Goal: Task Accomplishment & Management: Manage account settings

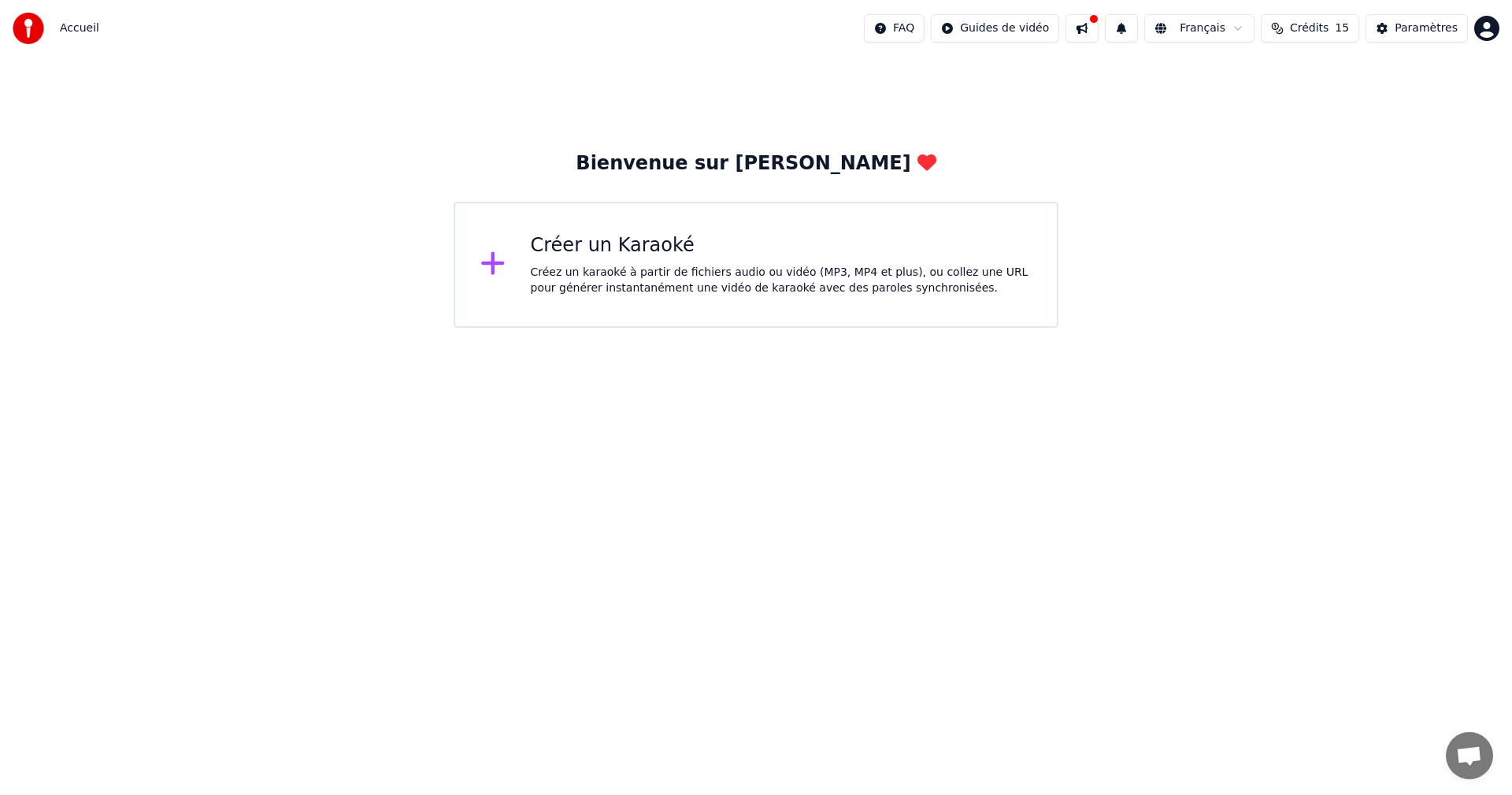
click at [1328, 25] on span "Crédits" at bounding box center [1308, 28] width 38 height 16
click at [1308, 151] on button "Actualiser" at bounding box center [1319, 145] width 93 height 28
click at [1041, 34] on html "Accueil FAQ Guides de vidéo Français Crédits 15 Paramètres Bienvenue sur Youka …" at bounding box center [756, 164] width 1512 height 328
click at [997, 57] on div "Guide de démarrage rapide" at bounding box center [1029, 62] width 220 height 25
click at [75, 30] on span "Accueil" at bounding box center [80, 28] width 39 height 16
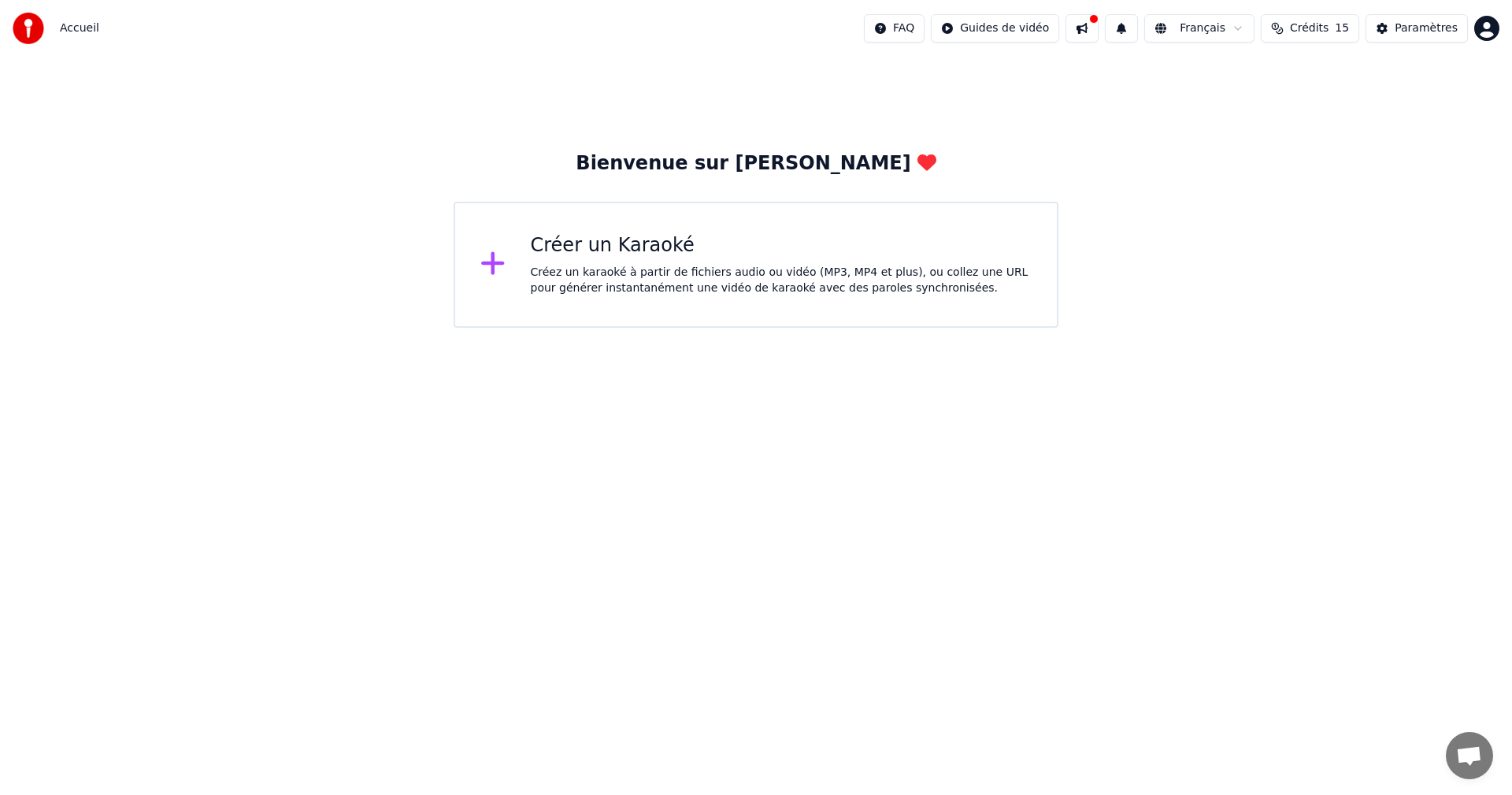
click at [75, 30] on span "Accueil" at bounding box center [80, 28] width 39 height 16
click at [32, 30] on img at bounding box center [28, 28] width 31 height 31
click at [1229, 29] on html "Accueil FAQ Guides de vidéo Français Crédits 15 Paramètres Bienvenue sur Youka …" at bounding box center [756, 164] width 1512 height 328
click at [1465, 27] on button "Paramètres" at bounding box center [1416, 28] width 103 height 28
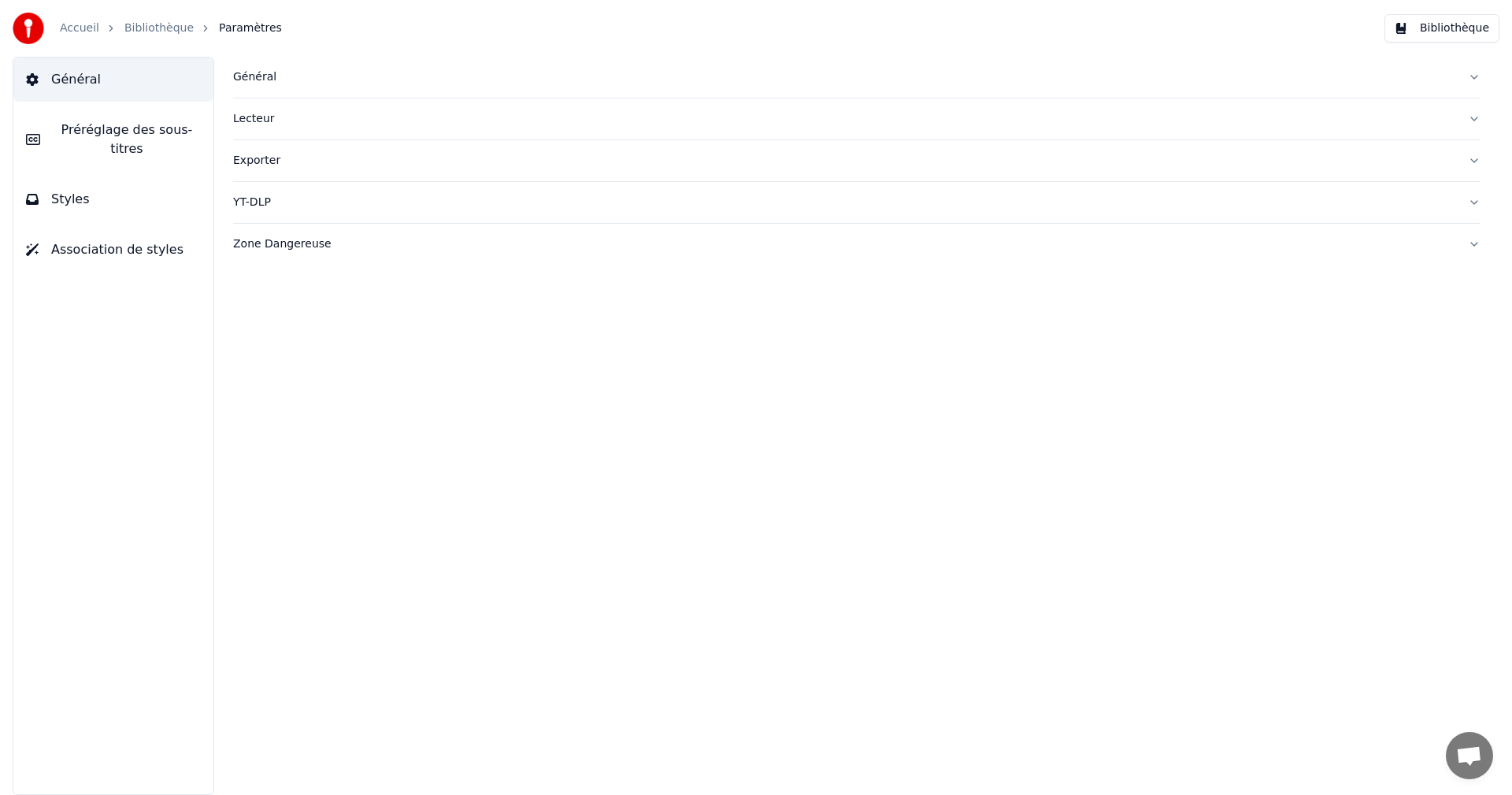
click at [239, 118] on div "Lecteur" at bounding box center [844, 119] width 1222 height 16
click at [240, 118] on div "Lecteur" at bounding box center [844, 119] width 1222 height 16
click at [104, 240] on span "Association de styles" at bounding box center [117, 249] width 132 height 19
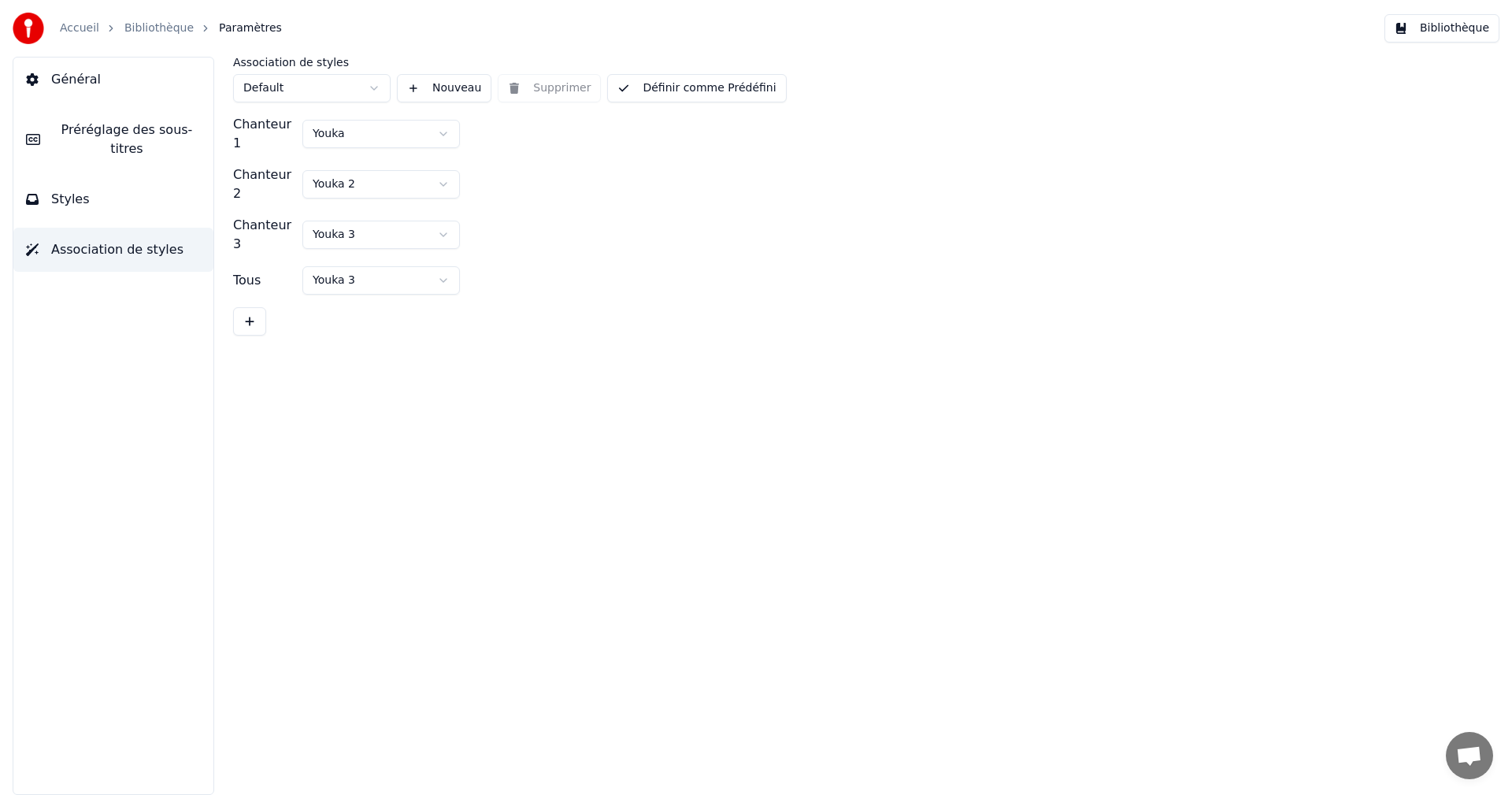
click at [104, 240] on span "Association de styles" at bounding box center [117, 249] width 132 height 19
click at [351, 133] on html "Accueil Bibliothèque Paramètres Bibliothèque Général Préréglage des sous-titres…" at bounding box center [756, 397] width 1512 height 795
click at [329, 86] on html "Accueil Bibliothèque Paramètres Bibliothèque Général Préréglage des sous-titres…" at bounding box center [756, 397] width 1512 height 795
click at [644, 87] on html "Accueil Bibliothèque Paramètres Bibliothèque Général Préréglage des sous-titres…" at bounding box center [756, 397] width 1512 height 795
click at [354, 215] on html "Accueil Bibliothèque Paramètres Bibliothèque Général Préréglage des sous-titres…" at bounding box center [756, 397] width 1512 height 795
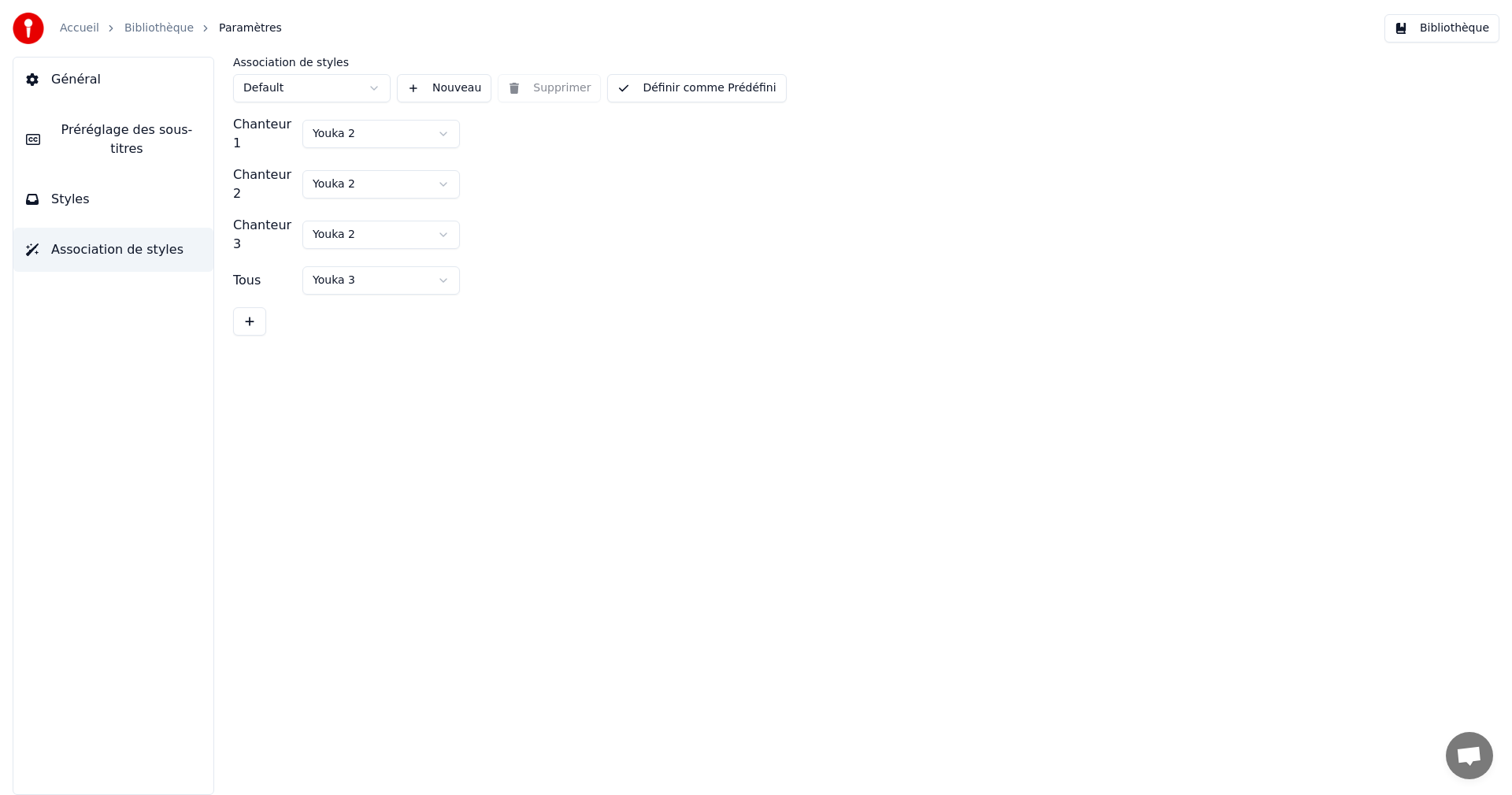
click at [71, 132] on span "Préréglage des sous-titres" at bounding box center [126, 139] width 148 height 38
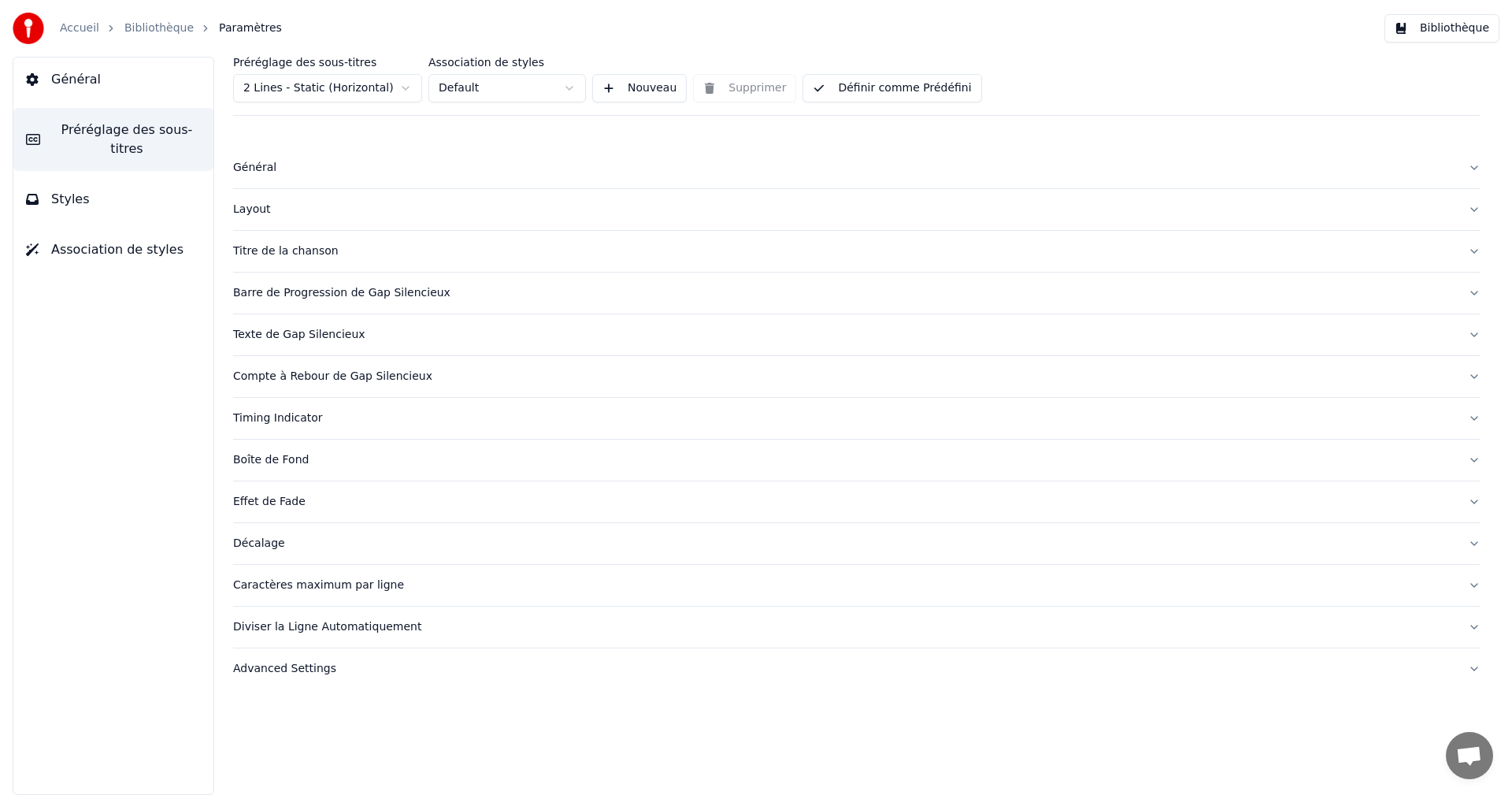
click at [279, 509] on div "Effet de Fade" at bounding box center [844, 501] width 1222 height 16
click at [278, 508] on div "Effet de Fade" at bounding box center [844, 501] width 1222 height 16
click at [276, 502] on div "Effet de Fade" at bounding box center [844, 501] width 1222 height 16
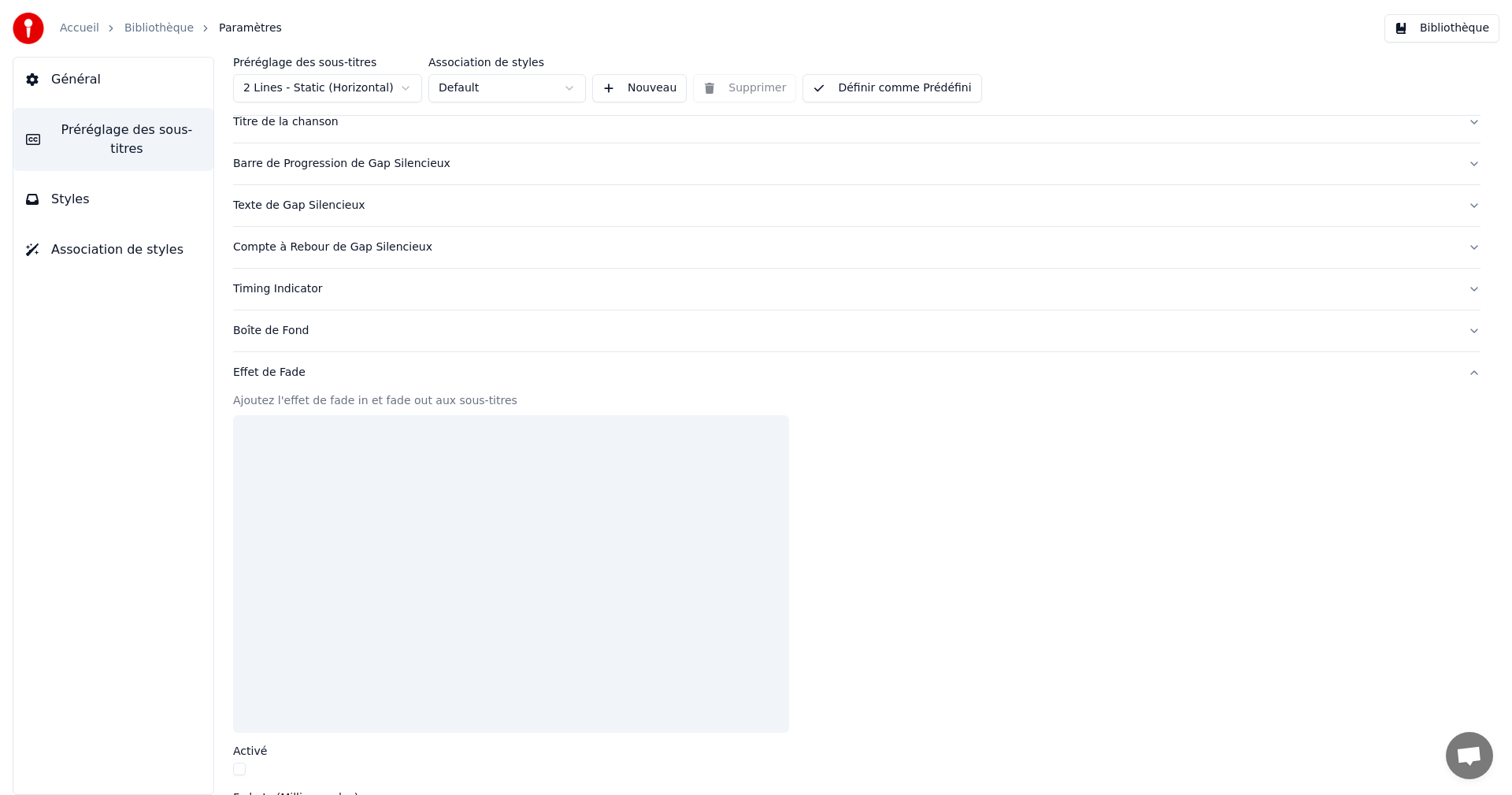
scroll to position [315, 0]
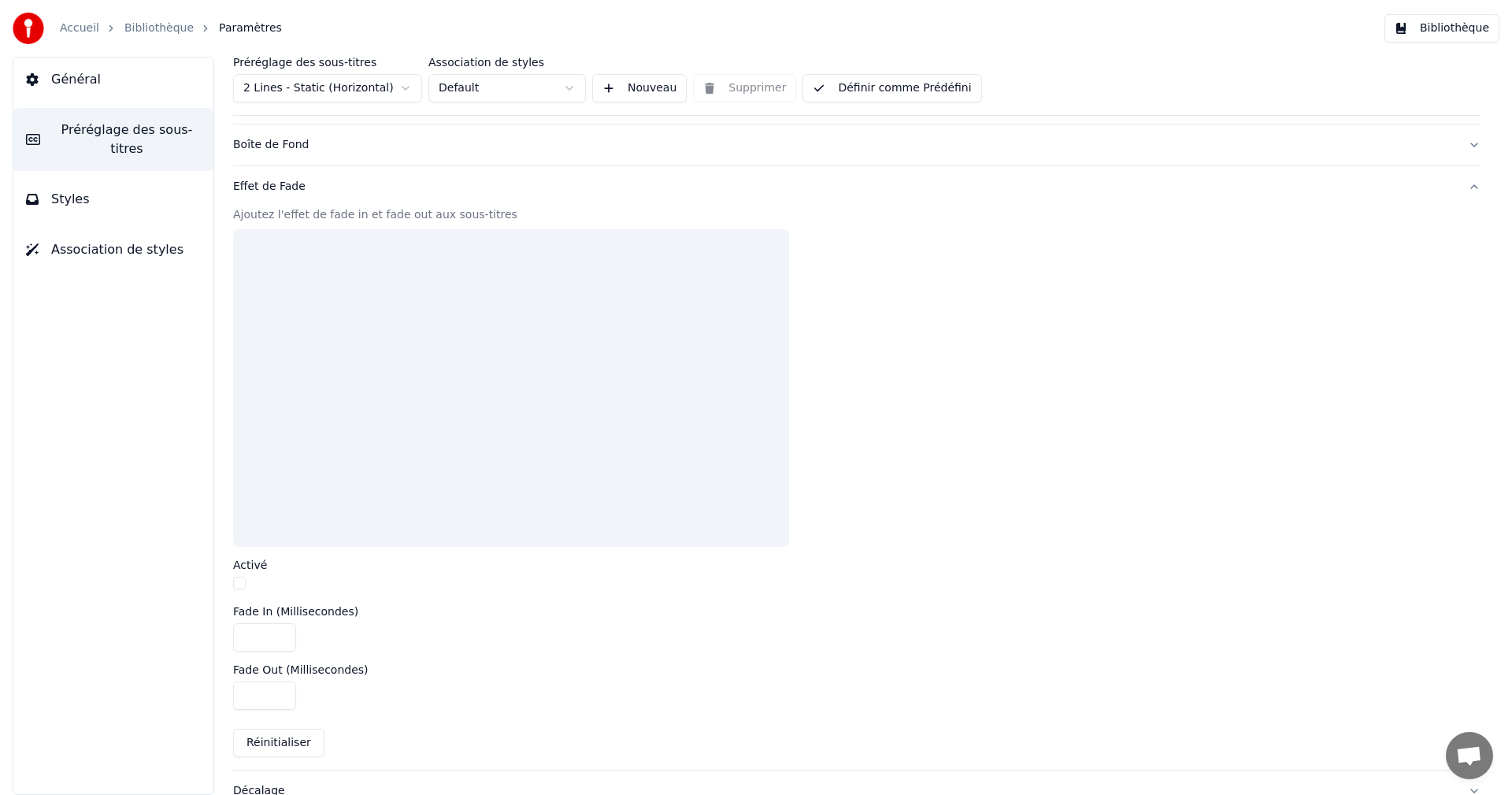
click at [232, 586] on div "Préréglage des sous-titres 2 Lines - Static (Horizontal) Association de styles …" at bounding box center [856, 426] width 1310 height 738
click at [241, 584] on button "button" at bounding box center [239, 583] width 13 height 13
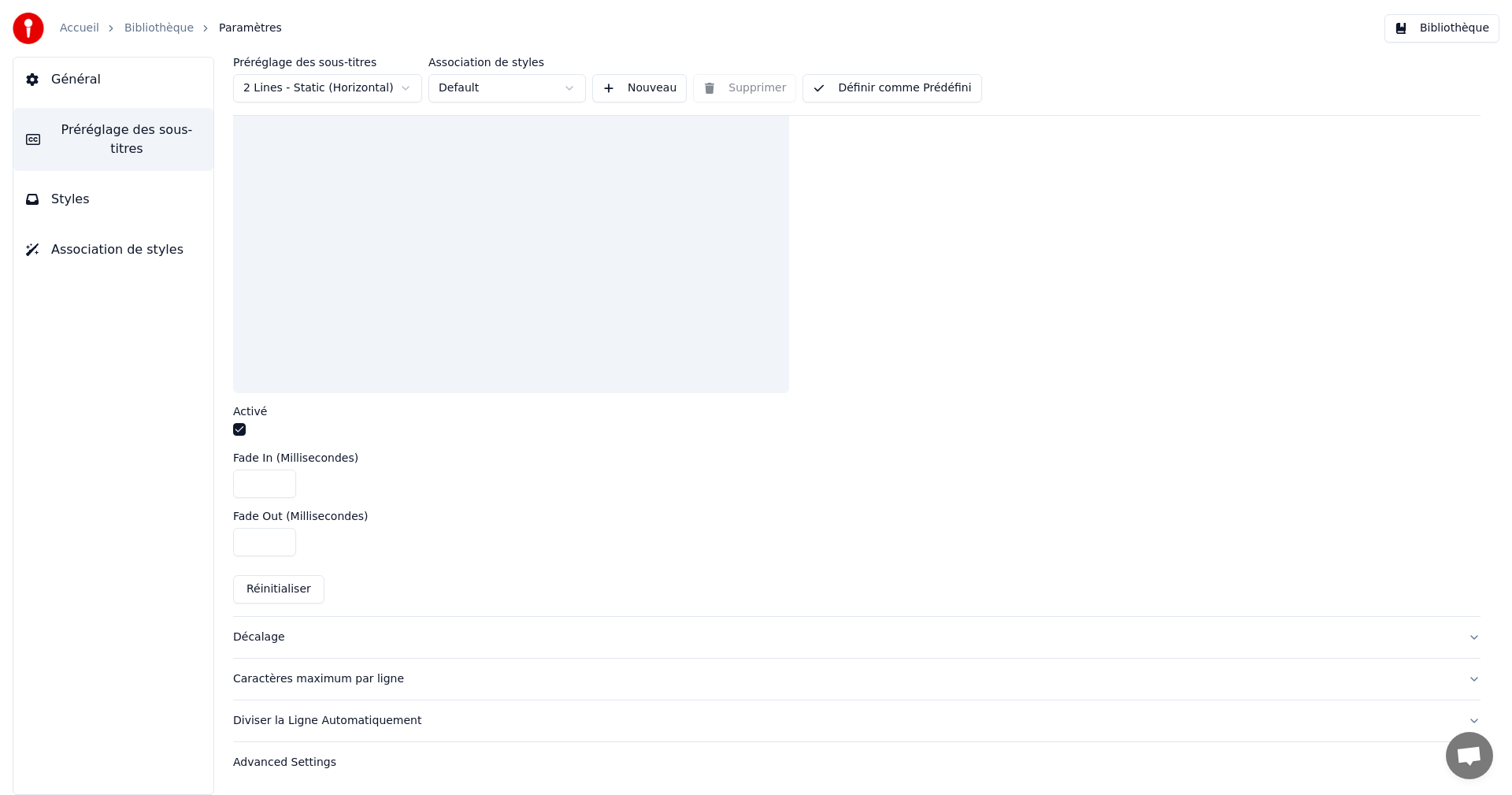
scroll to position [154, 0]
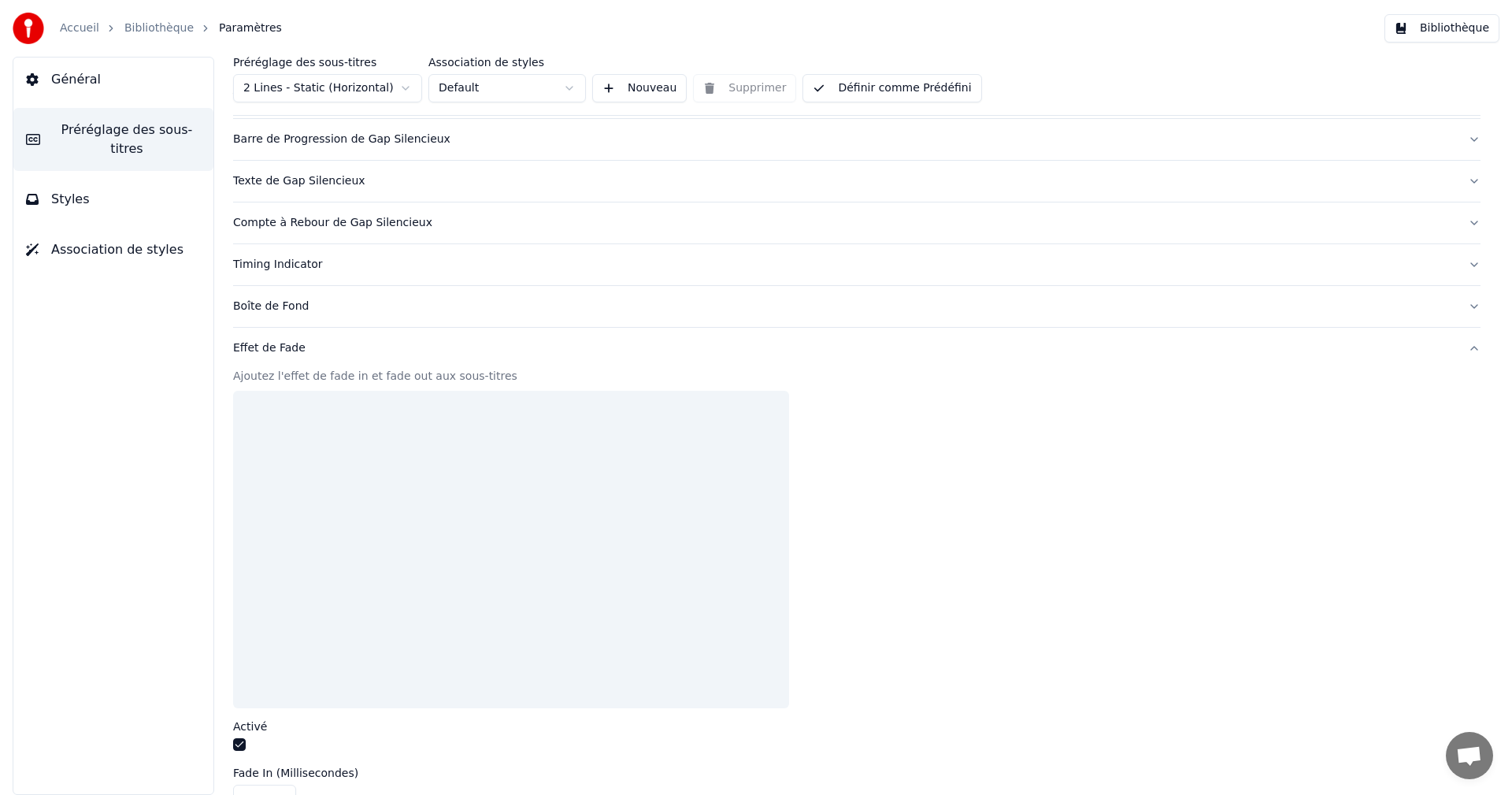
click at [279, 226] on div "Compte à Rebour de Gap Silencieux" at bounding box center [844, 222] width 1222 height 16
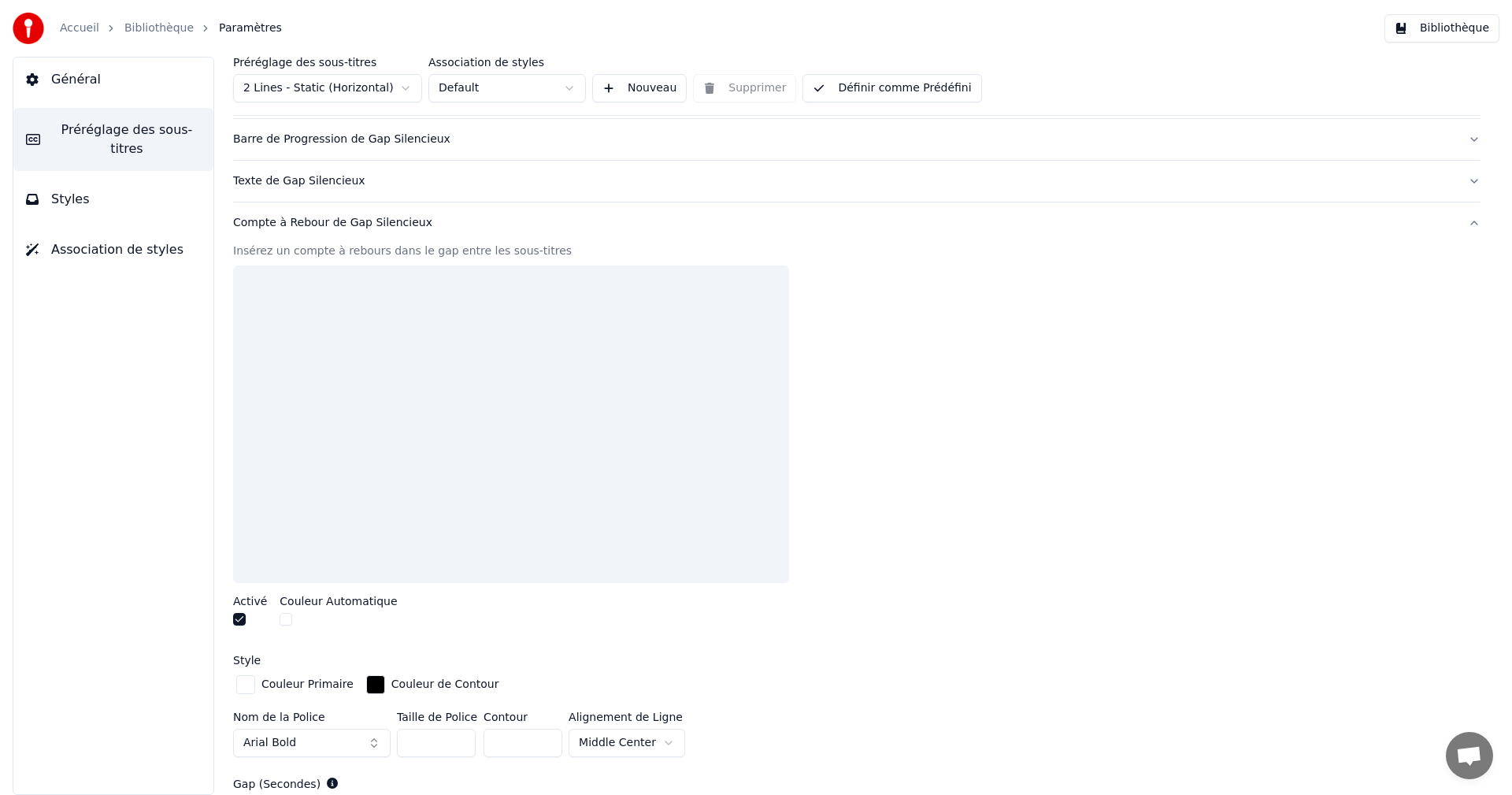
click at [82, 190] on span "Styles" at bounding box center [70, 199] width 38 height 19
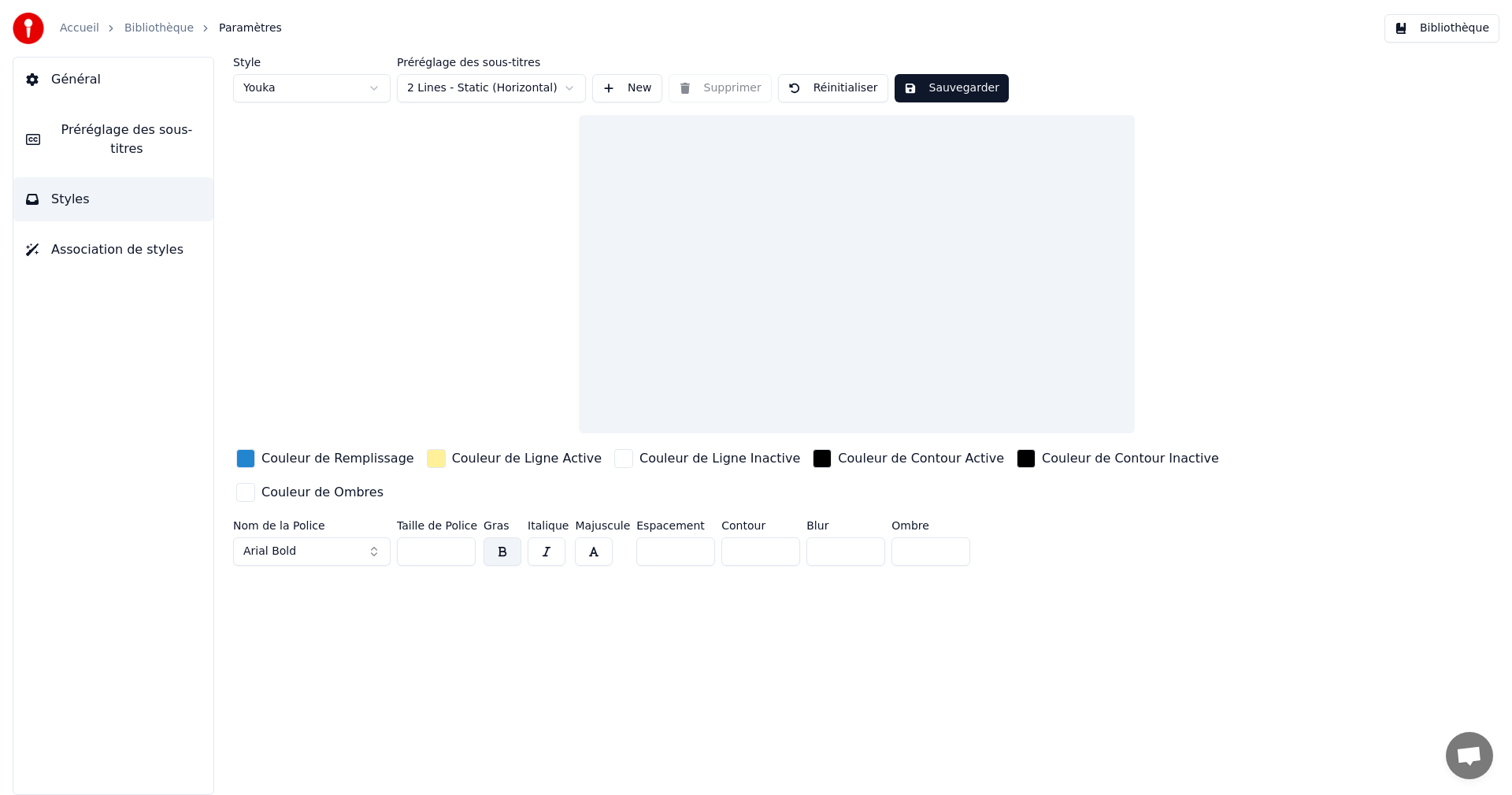
scroll to position [0, 0]
click at [499, 91] on html "Accueil Bibliothèque Paramètres Bibliothèque Général Préréglage des sous-titres…" at bounding box center [756, 397] width 1512 height 795
click at [292, 97] on html "Accueil Bibliothèque Paramètres Bibliothèque Général Préréglage des sous-titres…" at bounding box center [756, 397] width 1512 height 795
click at [60, 81] on span "Général" at bounding box center [75, 80] width 49 height 19
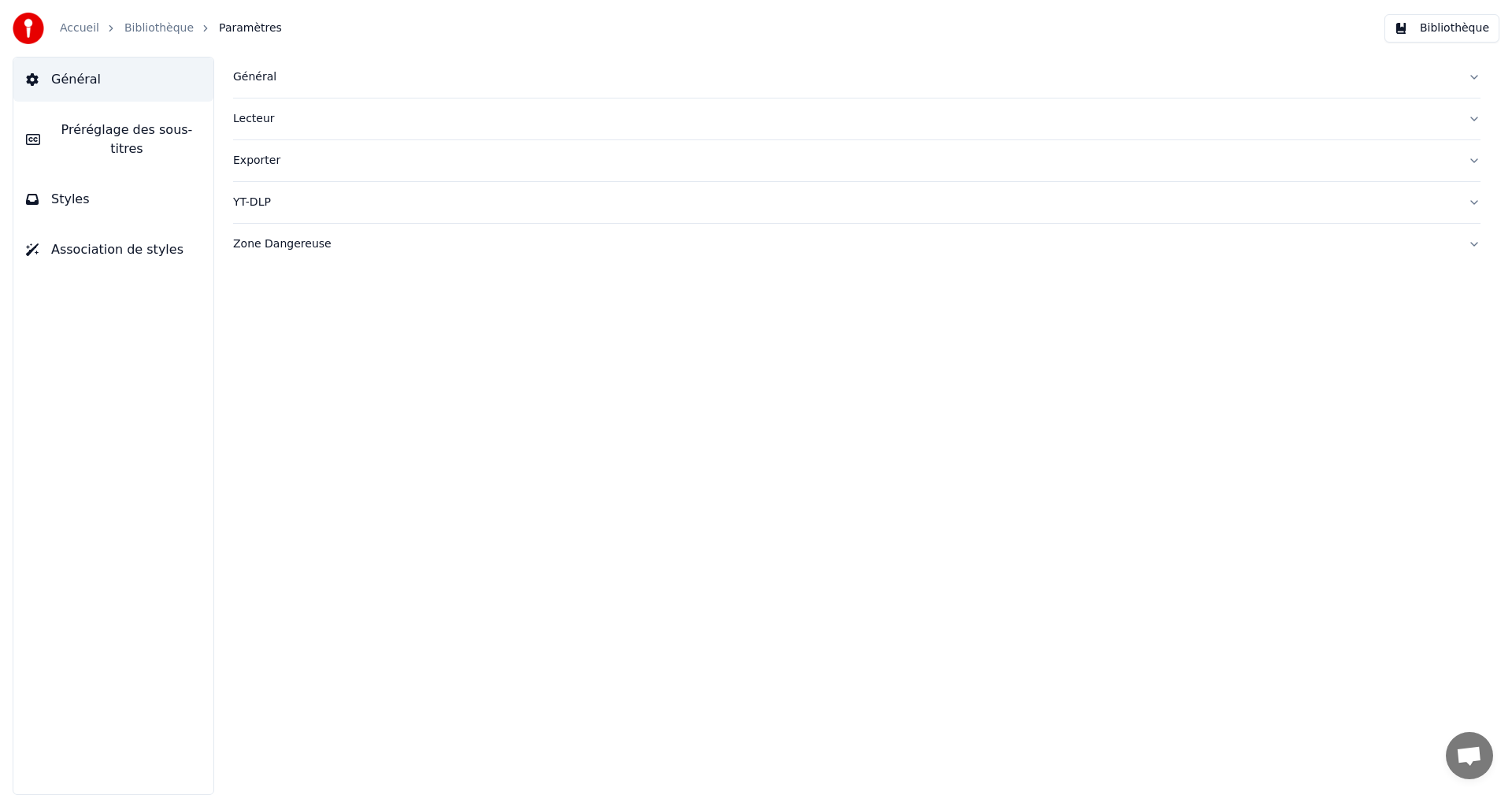
click at [256, 75] on div "Général" at bounding box center [844, 77] width 1222 height 16
